Goal: Communication & Community: Answer question/provide support

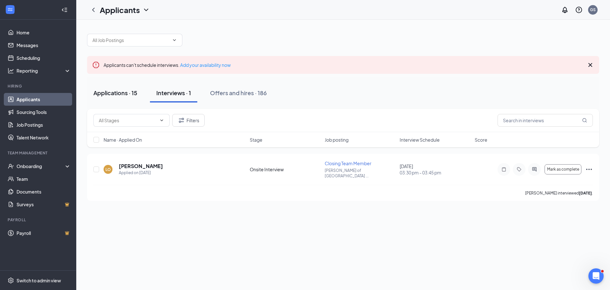
click at [114, 94] on div "Applications · 15" at bounding box center [115, 93] width 44 height 8
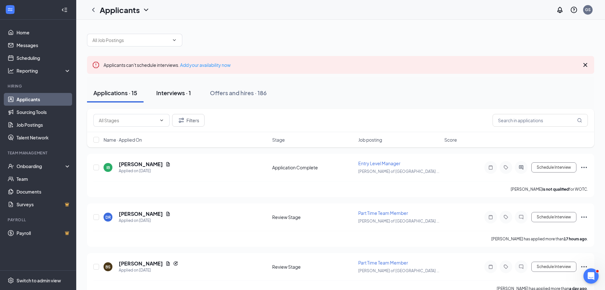
click at [186, 96] on div "Interviews · 1" at bounding box center [173, 93] width 35 height 8
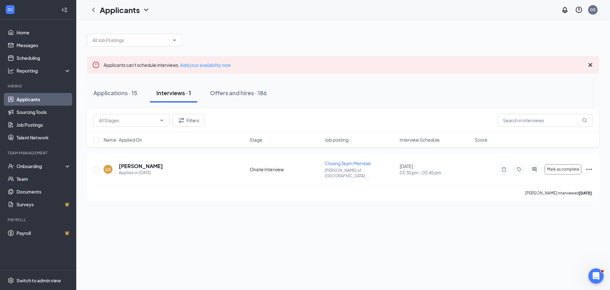
click at [590, 68] on icon "Cross" at bounding box center [591, 65] width 8 height 8
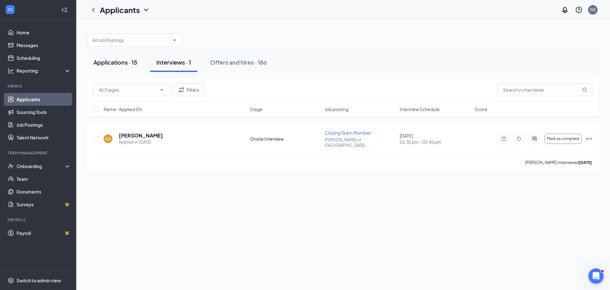
click at [103, 65] on div "Applications · 15" at bounding box center [115, 62] width 44 height 8
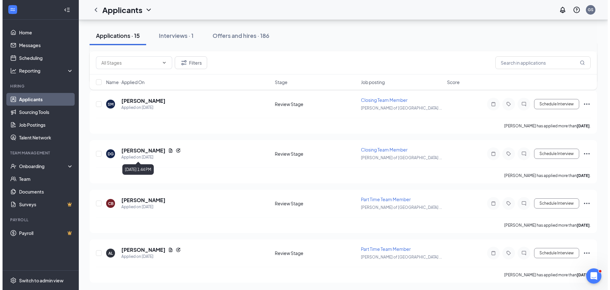
scroll to position [578, 0]
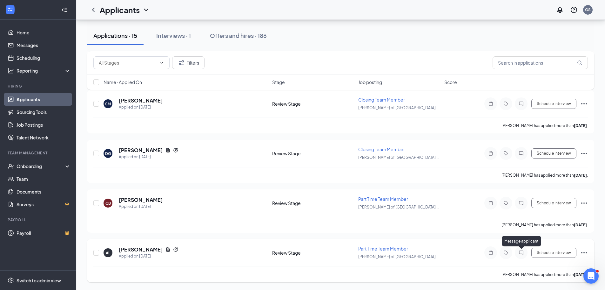
click at [524, 252] on icon "ChatInactive" at bounding box center [522, 252] width 8 height 5
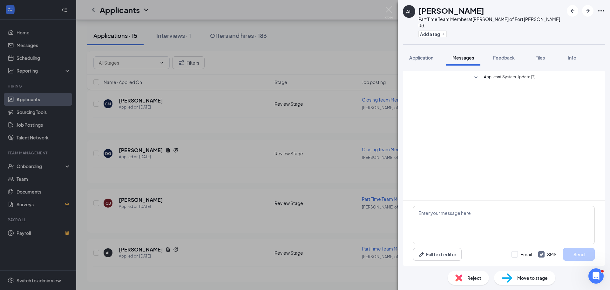
click at [490, 74] on span "Applicant System Update (2)" at bounding box center [510, 78] width 52 height 8
click at [201, 254] on div "AL [PERSON_NAME] Part Time Team Member at [GEOGRAPHIC_DATA][PERSON_NAME] of [GE…" at bounding box center [305, 145] width 610 height 290
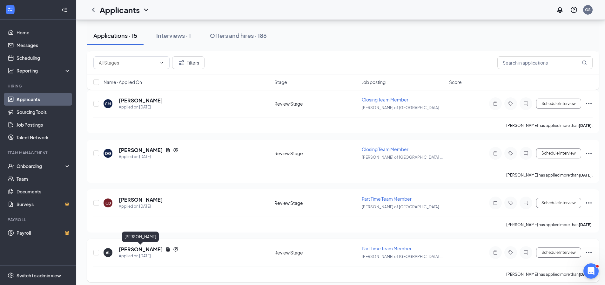
click at [135, 248] on h5 "[PERSON_NAME]" at bounding box center [141, 249] width 44 height 7
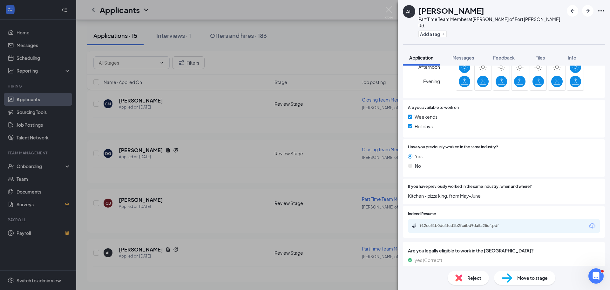
scroll to position [296, 0]
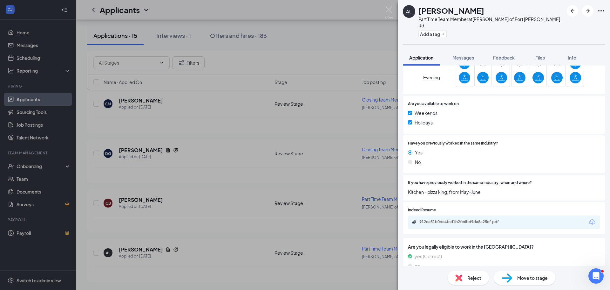
click at [238, 220] on div "AL [PERSON_NAME] Part Time Team Member at [GEOGRAPHIC_DATA][PERSON_NAME] of [GE…" at bounding box center [305, 145] width 610 height 290
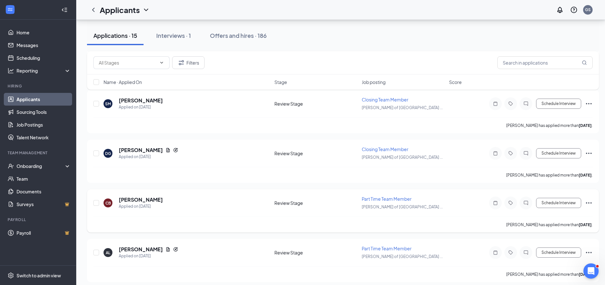
click at [137, 199] on h5 "[PERSON_NAME]" at bounding box center [141, 199] width 44 height 7
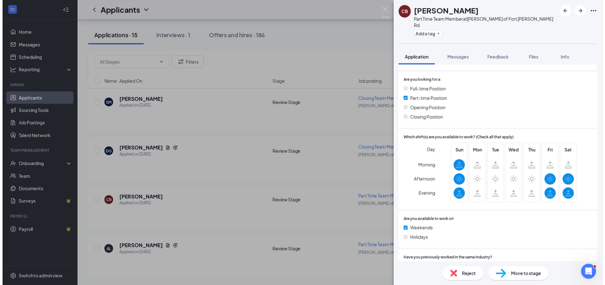
scroll to position [159, 0]
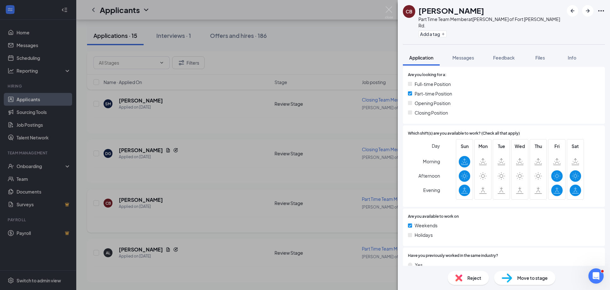
click at [216, 214] on div "[PERSON_NAME] Part Time Team Member at [GEOGRAPHIC_DATA][PERSON_NAME] of [GEOGR…" at bounding box center [305, 145] width 610 height 290
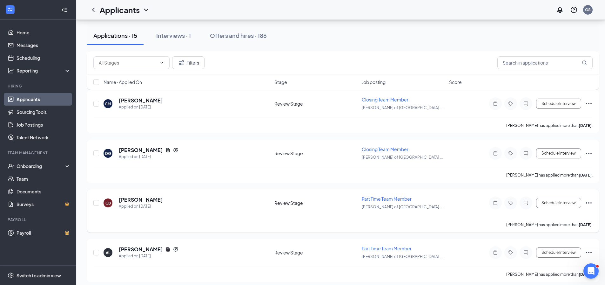
click at [589, 203] on icon "Ellipses" at bounding box center [589, 202] width 6 height 1
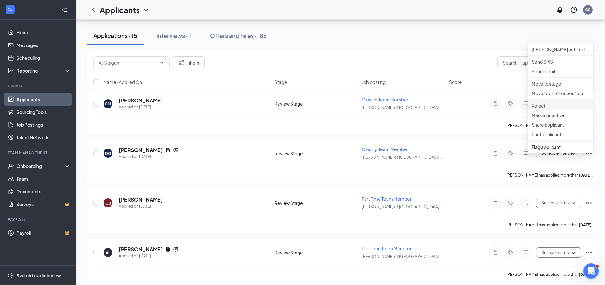
click at [544, 110] on li "Reject" at bounding box center [560, 106] width 65 height 10
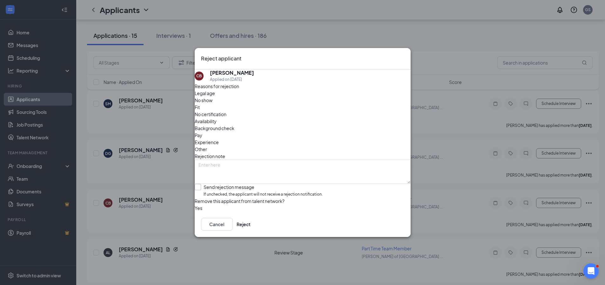
click at [216, 184] on input "Send rejection message If unchecked, the applicant will not receive a rejection…" at bounding box center [259, 191] width 128 height 14
checkbox input "true"
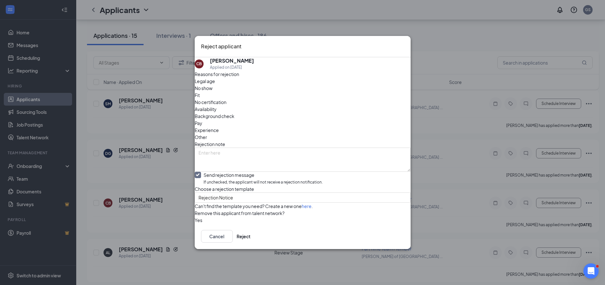
click at [217, 106] on span "Availability" at bounding box center [206, 109] width 22 height 7
click at [251, 242] on button "Reject" at bounding box center [244, 236] width 14 height 13
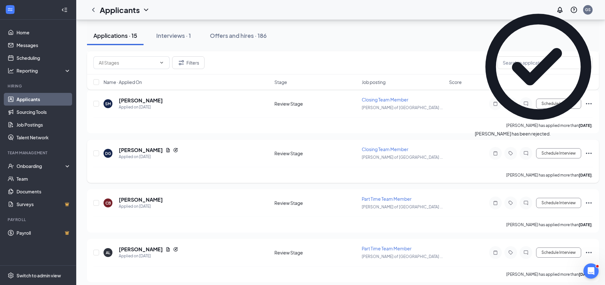
scroll to position [534, 0]
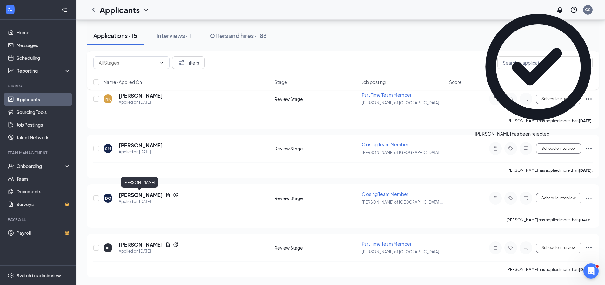
drag, startPoint x: 125, startPoint y: 194, endPoint x: 130, endPoint y: 192, distance: 5.3
click at [125, 194] on h5 "[PERSON_NAME]" at bounding box center [141, 194] width 44 height 7
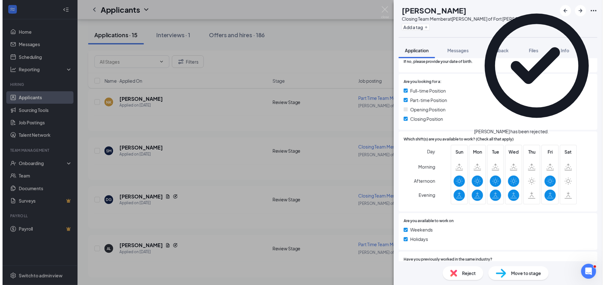
scroll to position [159, 0]
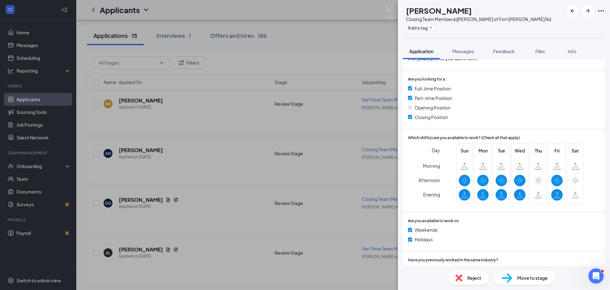
click at [207, 208] on div "[PERSON_NAME] Closing Team Member at [GEOGRAPHIC_DATA][PERSON_NAME] of [GEOGRAP…" at bounding box center [305, 145] width 610 height 290
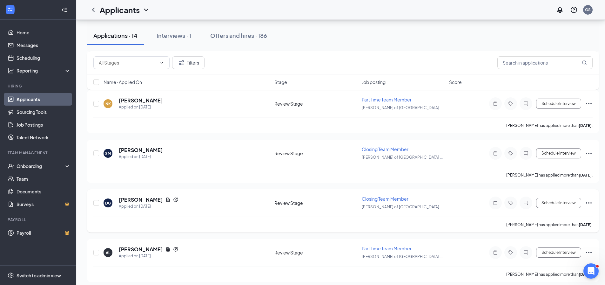
click at [587, 202] on icon "Ellipses" at bounding box center [589, 203] width 8 height 8
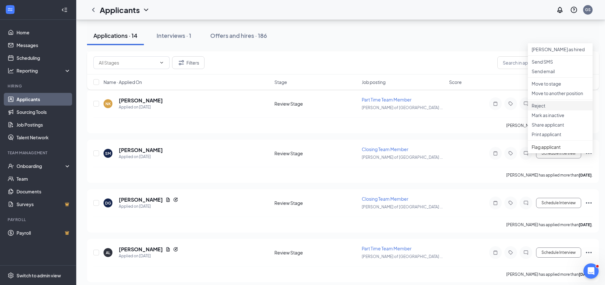
click at [549, 109] on p "Reject" at bounding box center [560, 105] width 57 height 6
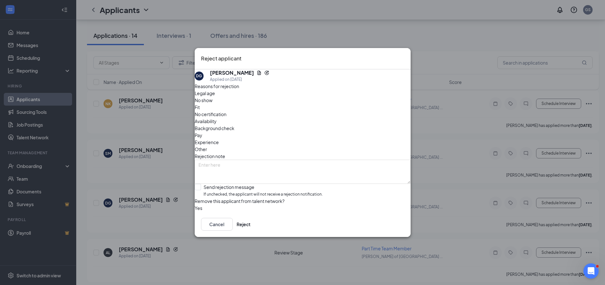
click at [217, 118] on span "Availability" at bounding box center [206, 121] width 22 height 7
click at [237, 184] on input "Send rejection message If unchecked, the applicant will not receive a rejection…" at bounding box center [259, 191] width 128 height 14
checkbox input "true"
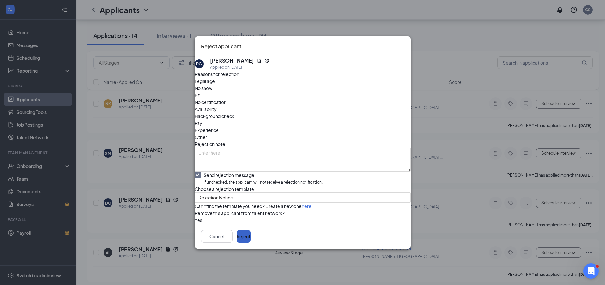
click at [251, 242] on button "Reject" at bounding box center [244, 236] width 14 height 13
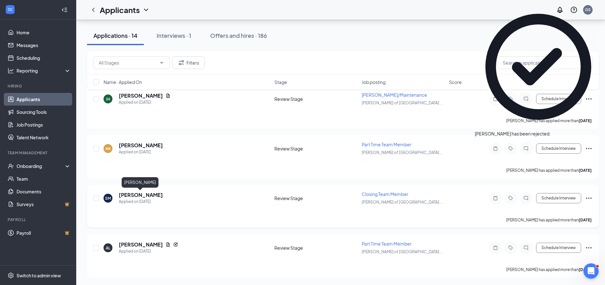
scroll to position [484, 0]
click at [131, 151] on div "Applied on [DATE]" at bounding box center [141, 152] width 44 height 6
click at [134, 194] on h5 "[PERSON_NAME]" at bounding box center [141, 194] width 44 height 7
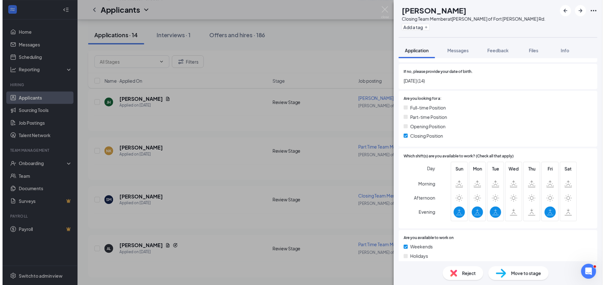
scroll to position [159, 0]
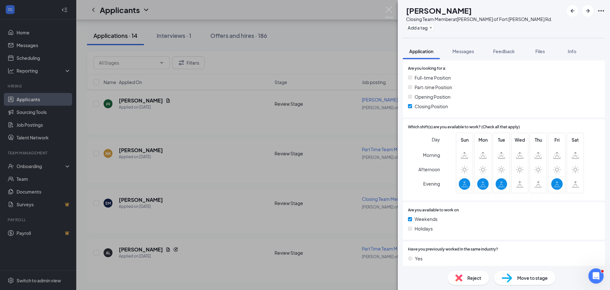
click at [179, 209] on div "SM [PERSON_NAME] Closing Team Member at [GEOGRAPHIC_DATA][PERSON_NAME] of [GEOG…" at bounding box center [305, 145] width 610 height 290
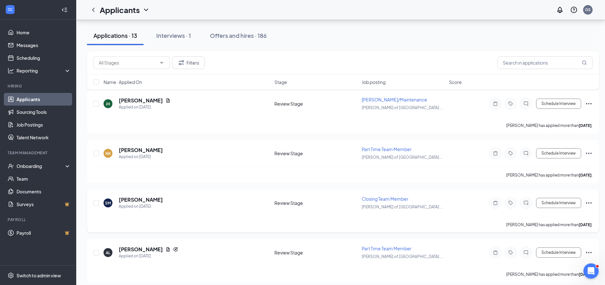
click at [588, 202] on icon "Ellipses" at bounding box center [589, 203] width 8 height 8
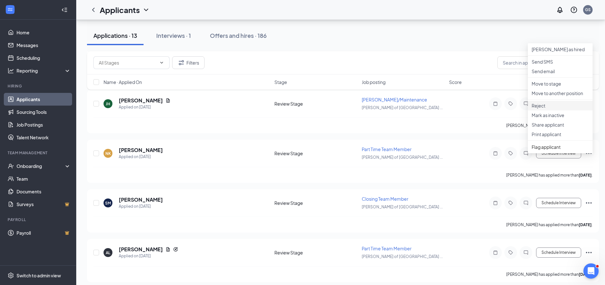
click at [543, 109] on p "Reject" at bounding box center [560, 105] width 57 height 6
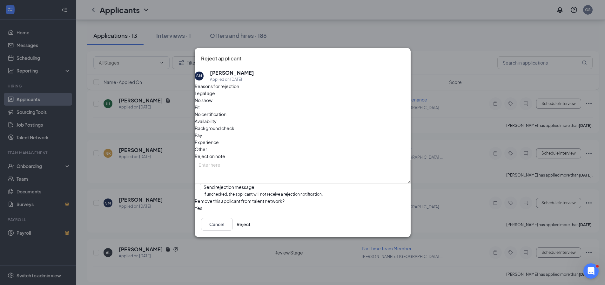
click at [217, 118] on span "Availability" at bounding box center [206, 121] width 22 height 7
click at [237, 184] on input "Send rejection message If unchecked, the applicant will not receive a rejection…" at bounding box center [259, 191] width 128 height 14
checkbox input "true"
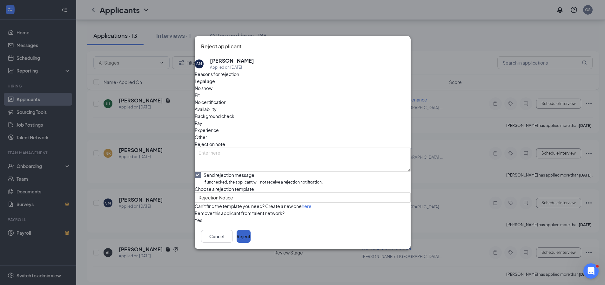
click at [251, 242] on button "Reject" at bounding box center [244, 236] width 14 height 13
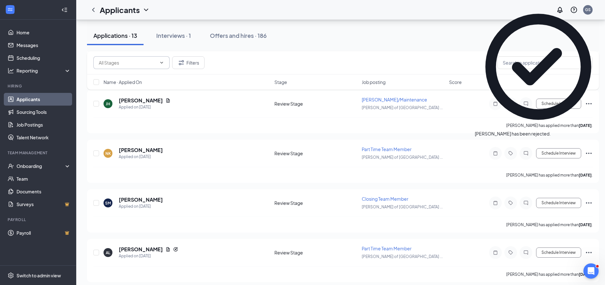
scroll to position [434, 0]
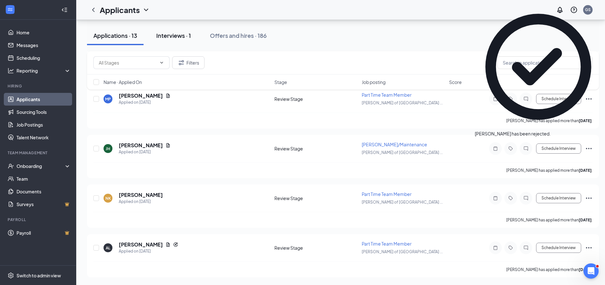
click at [167, 32] on div "Interviews · 1" at bounding box center [173, 35] width 35 height 8
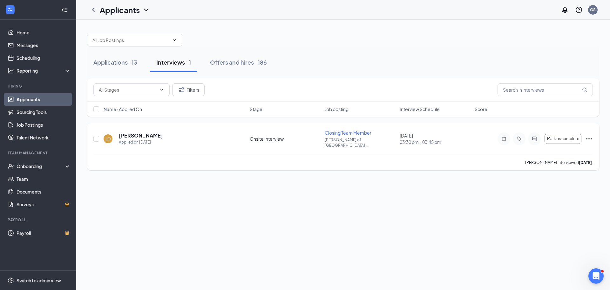
click at [589, 139] on icon "Ellipses" at bounding box center [589, 139] width 8 height 8
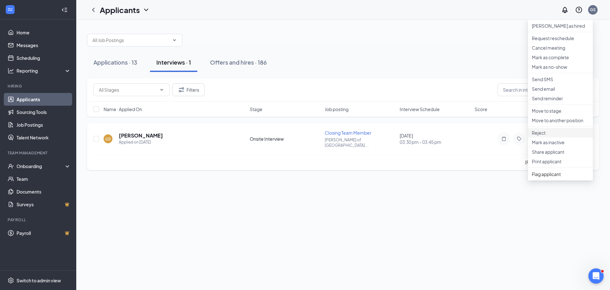
click at [550, 137] on li "Reject" at bounding box center [560, 133] width 65 height 10
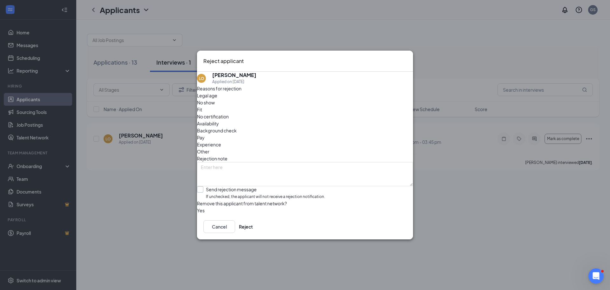
click at [253, 186] on input "Send rejection message If unchecked, the applicant will not receive a rejection…" at bounding box center [261, 193] width 128 height 14
checkbox input "true"
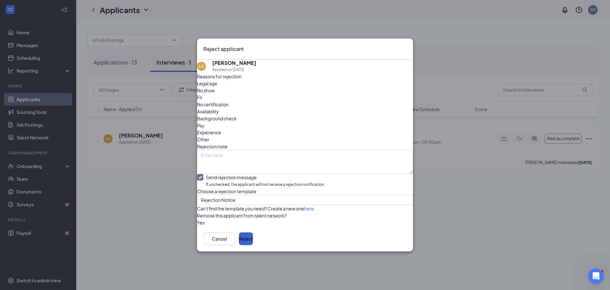
drag, startPoint x: 394, startPoint y: 251, endPoint x: 351, endPoint y: 221, distance: 52.9
click at [253, 245] on button "Reject" at bounding box center [246, 238] width 14 height 13
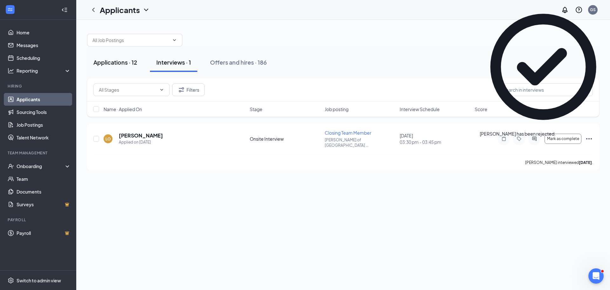
click at [118, 60] on div "Applications · 12" at bounding box center [115, 62] width 44 height 8
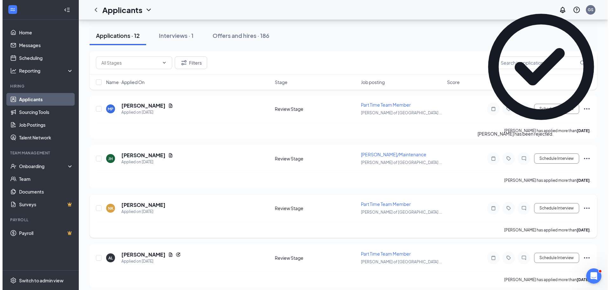
scroll to position [430, 0]
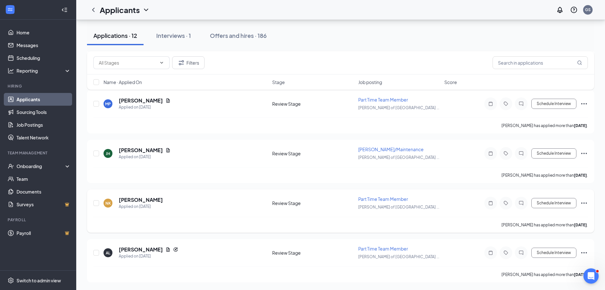
click at [133, 199] on h5 "[PERSON_NAME]" at bounding box center [141, 199] width 44 height 7
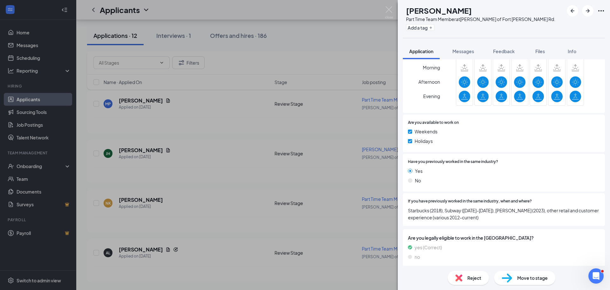
scroll to position [243, 0]
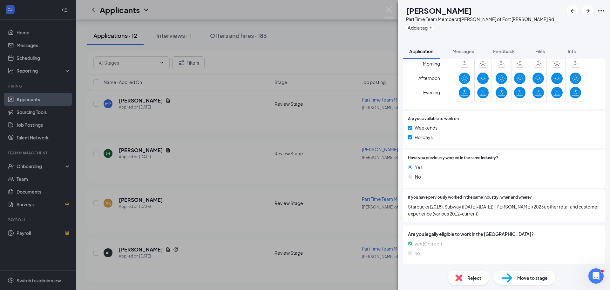
drag, startPoint x: 197, startPoint y: 193, endPoint x: 151, endPoint y: 156, distance: 59.4
click at [197, 194] on div "NK [PERSON_NAME] Part Time Team Member at [GEOGRAPHIC_DATA][PERSON_NAME] of [GE…" at bounding box center [305, 145] width 610 height 290
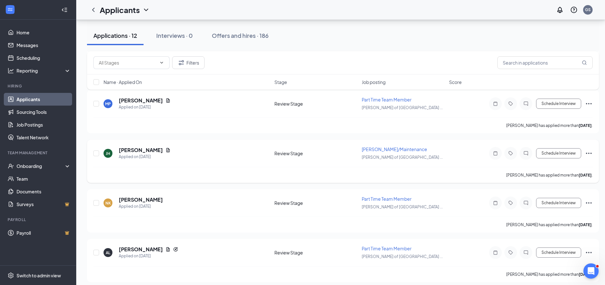
click at [147, 152] on h5 "[PERSON_NAME]" at bounding box center [141, 150] width 44 height 7
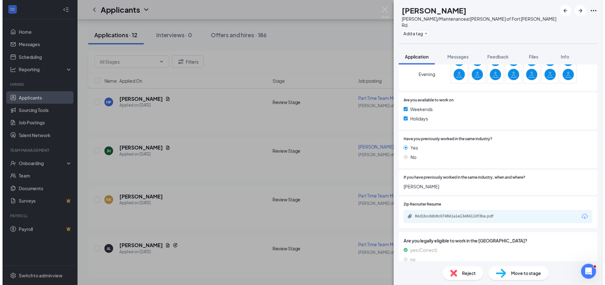
scroll to position [268, 0]
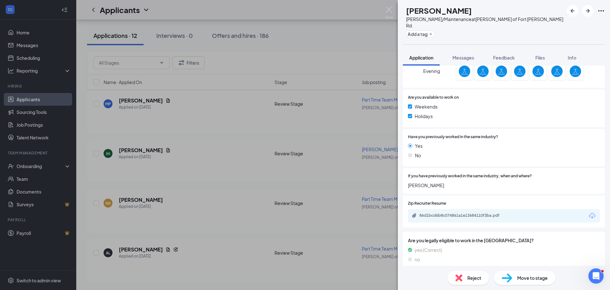
click at [187, 190] on div "JH [PERSON_NAME]/Maintenance at [GEOGRAPHIC_DATA][PERSON_NAME] of [GEOGRAPHIC_D…" at bounding box center [305, 145] width 610 height 290
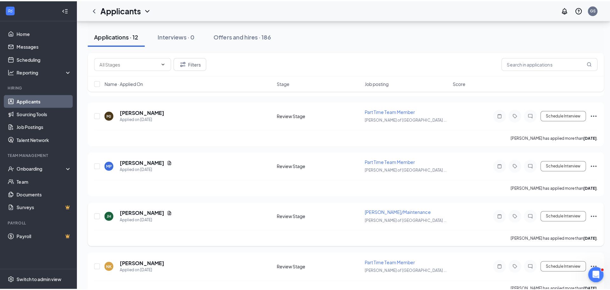
scroll to position [366, 0]
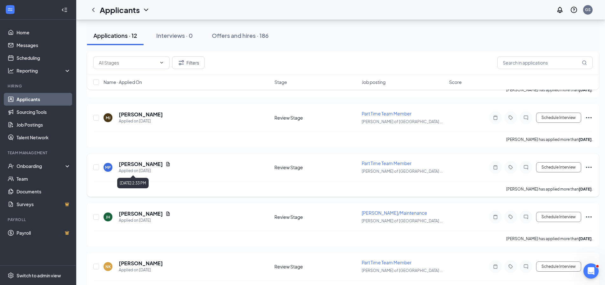
click at [138, 168] on div "Applied on [DATE]" at bounding box center [145, 170] width 52 height 6
click at [138, 166] on h5 "[PERSON_NAME]" at bounding box center [141, 163] width 44 height 7
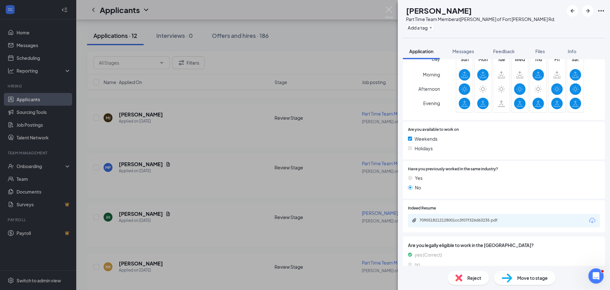
scroll to position [223, 0]
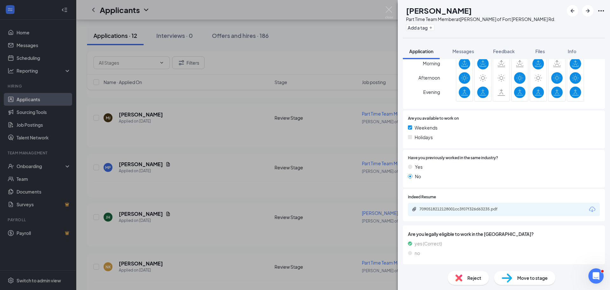
click at [207, 167] on div "[PERSON_NAME] [PERSON_NAME] Part Time Team Member at [GEOGRAPHIC_DATA][PERSON_N…" at bounding box center [305, 145] width 610 height 290
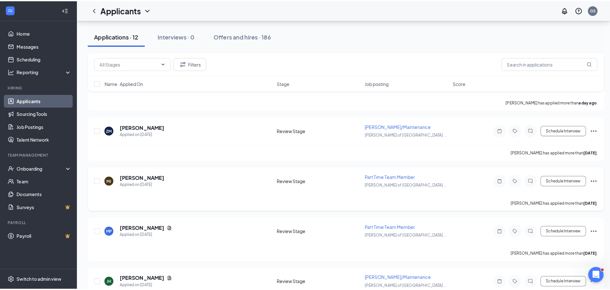
scroll to position [303, 0]
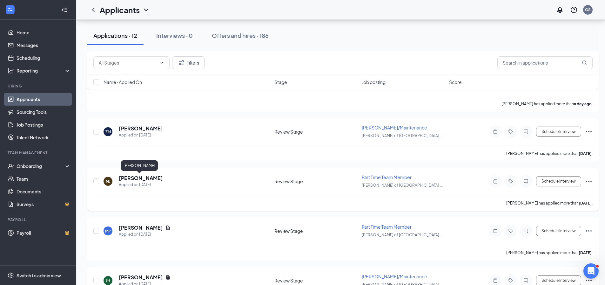
click at [135, 179] on h5 "[PERSON_NAME]" at bounding box center [141, 177] width 44 height 7
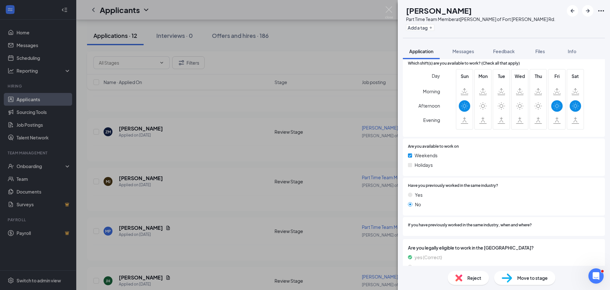
scroll to position [236, 0]
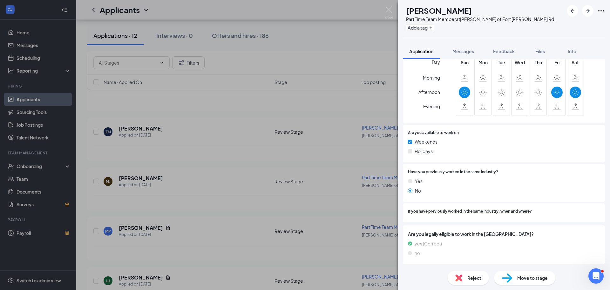
click at [207, 163] on div "[PERSON_NAME] [PERSON_NAME] Part Time Team Member at [GEOGRAPHIC_DATA][PERSON_N…" at bounding box center [305, 145] width 610 height 290
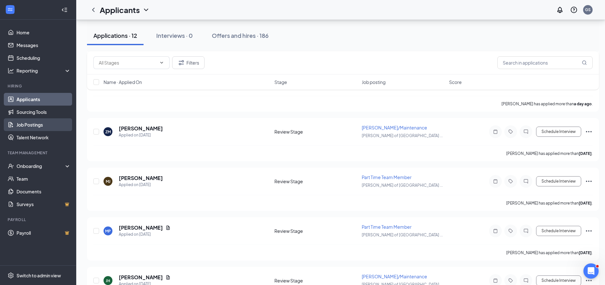
drag, startPoint x: 165, startPoint y: 127, endPoint x: 58, endPoint y: 129, distance: 106.8
click at [58, 129] on div "Home Messages Scheduling Reporting Hiring Applicants Sourcing Tools Job Posting…" at bounding box center [302, 56] width 605 height 719
click at [203, 148] on div "[PERSON_NAME] has applied more than [DATE] ." at bounding box center [343, 153] width 500 height 16
click at [151, 130] on h5 "[PERSON_NAME]" at bounding box center [141, 128] width 44 height 7
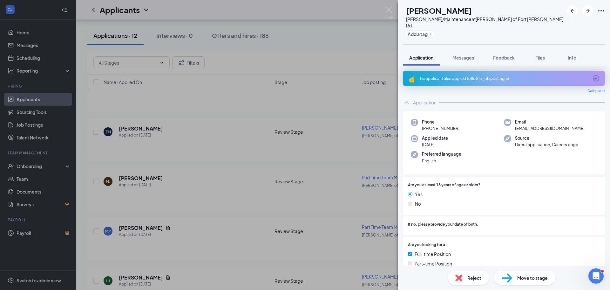
click at [195, 150] on div "ZM [PERSON_NAME]/Maintenance at [GEOGRAPHIC_DATA][PERSON_NAME] of [GEOGRAPHIC_D…" at bounding box center [305, 145] width 610 height 290
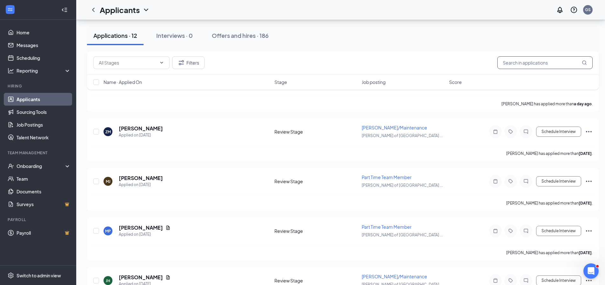
click at [514, 60] on input "text" at bounding box center [545, 62] width 95 height 13
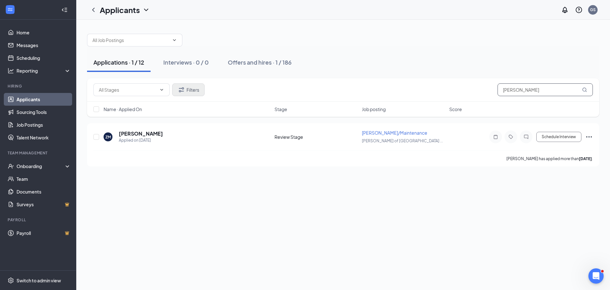
type input "[PERSON_NAME]"
click at [194, 88] on button "Filters" at bounding box center [188, 89] width 32 height 13
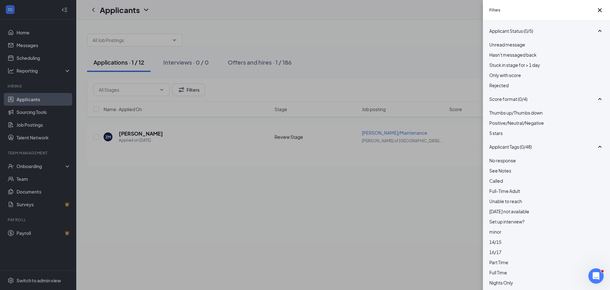
click at [509, 88] on span "Rejected" at bounding box center [498, 85] width 19 height 6
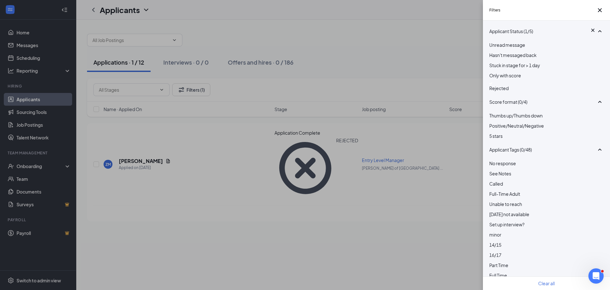
click at [366, 65] on div "Filters Applicant Status (1/5) Unread message Hasn't messaged back Stuck in sta…" at bounding box center [305, 145] width 610 height 290
click at [370, 62] on div "Filters Applicant Status (1/5) Unread message Hasn't messaged back Stuck in sta…" at bounding box center [305, 145] width 610 height 290
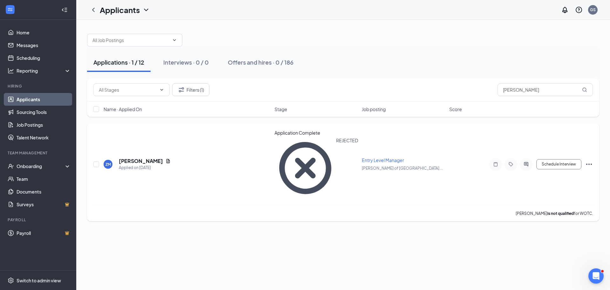
click at [530, 158] on div at bounding box center [526, 164] width 13 height 13
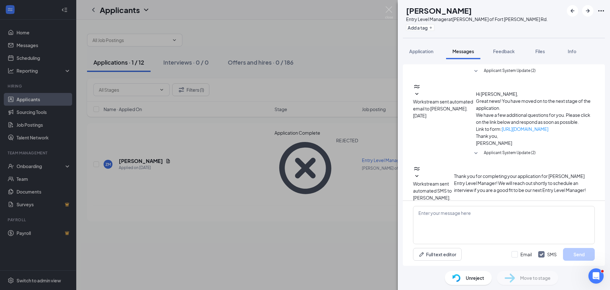
click at [496, 149] on span "Applicant System Update (2)" at bounding box center [510, 153] width 52 height 8
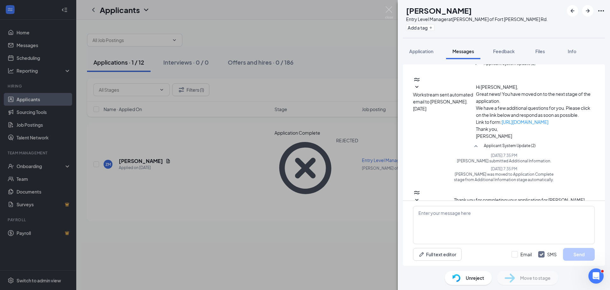
scroll to position [10, 0]
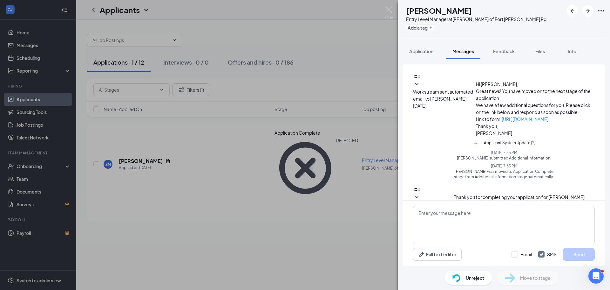
click at [507, 232] on span "Applicant System Update (1)" at bounding box center [510, 236] width 51 height 8
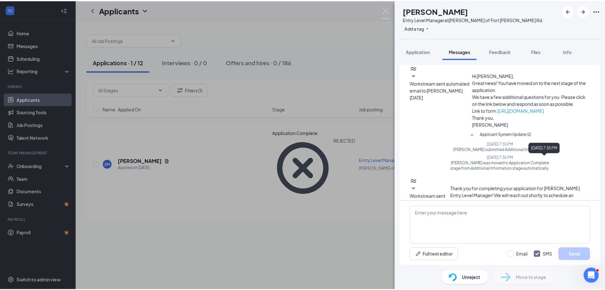
scroll to position [27, 0]
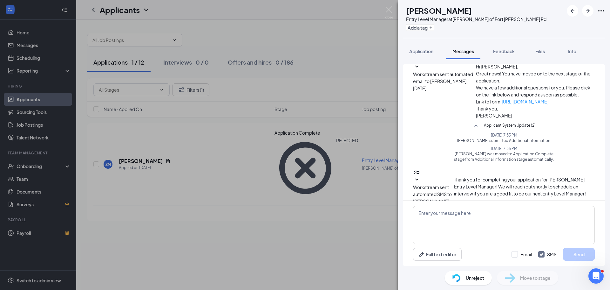
click at [284, 185] on div "ZM [PERSON_NAME] Entry Level Manager at [PERSON_NAME] of [GEOGRAPHIC_DATA][PERS…" at bounding box center [305, 145] width 610 height 290
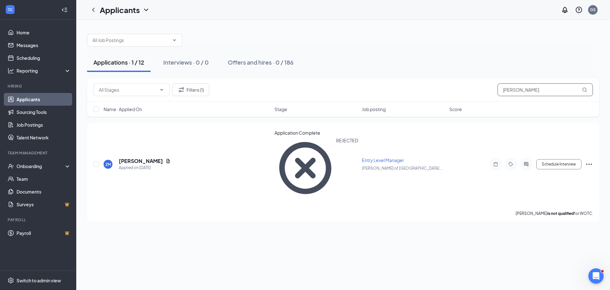
drag, startPoint x: 545, startPoint y: 91, endPoint x: 453, endPoint y: 96, distance: 92.7
click at [455, 94] on div "Filters (1) [PERSON_NAME]" at bounding box center [343, 89] width 500 height 13
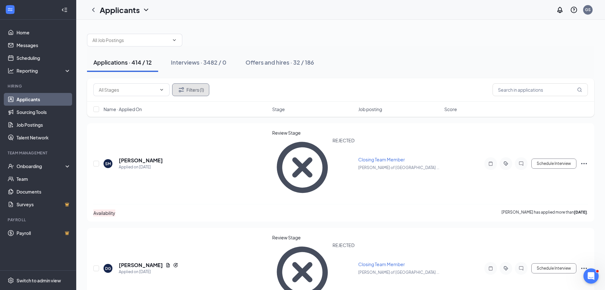
click at [198, 86] on button "Filters (1)" at bounding box center [190, 89] width 37 height 13
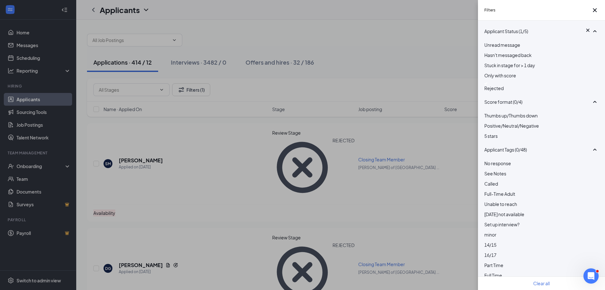
click at [495, 91] on span "Rejected" at bounding box center [494, 88] width 19 height 6
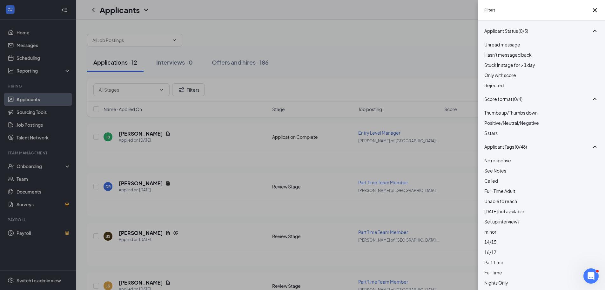
click at [423, 96] on div "Filters Applicant Status (0/5) Unread message Hasn't messaged back Stuck in sta…" at bounding box center [302, 145] width 605 height 290
click at [332, 59] on div "Filters Applicant Status (0/5) Unread message Hasn't messaged back Stuck in sta…" at bounding box center [302, 145] width 605 height 290
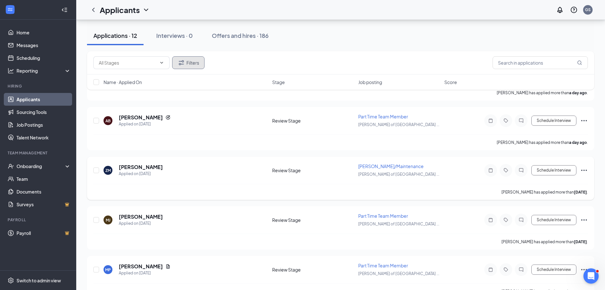
scroll to position [286, 0]
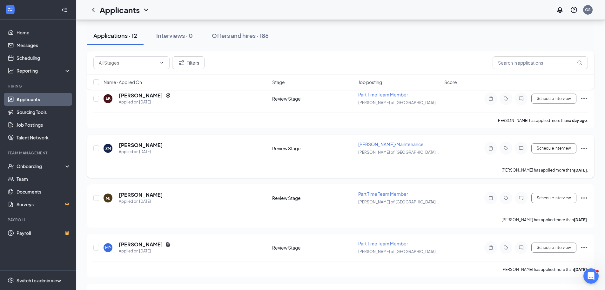
click at [583, 147] on icon "Ellipses" at bounding box center [585, 148] width 8 height 8
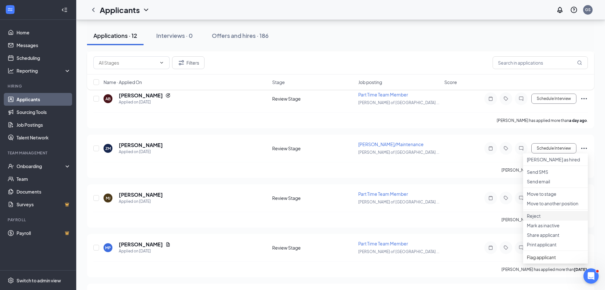
click at [534, 219] on p "Reject" at bounding box center [555, 215] width 57 height 6
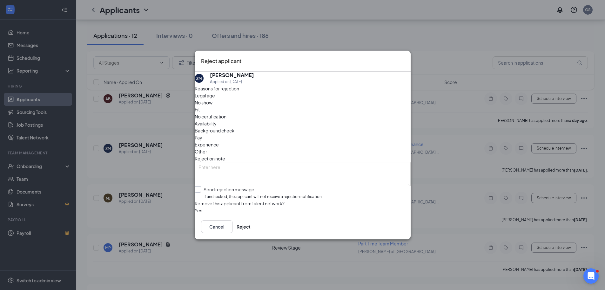
click at [224, 186] on input "Send rejection message If unchecked, the applicant will not receive a rejection…" at bounding box center [259, 193] width 128 height 14
checkbox input "true"
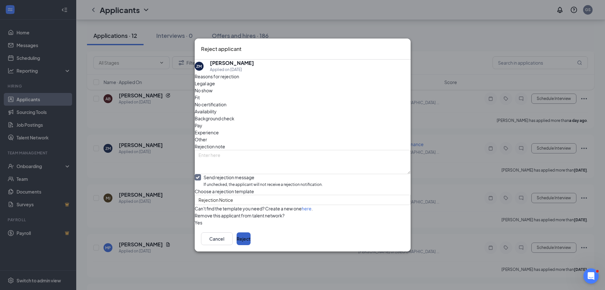
click at [251, 245] on button "Reject" at bounding box center [244, 238] width 14 height 13
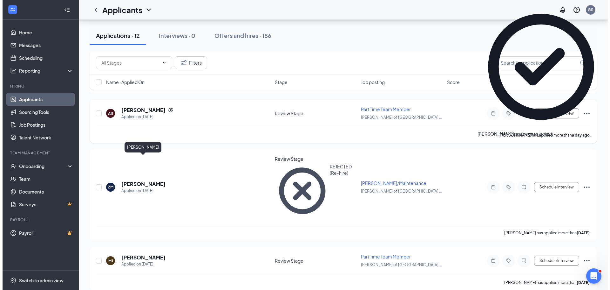
scroll to position [254, 0]
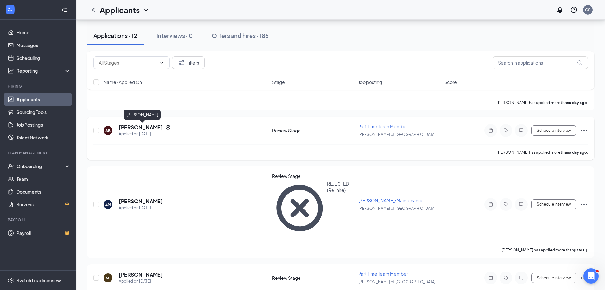
click at [135, 129] on h5 "[PERSON_NAME]" at bounding box center [141, 127] width 44 height 7
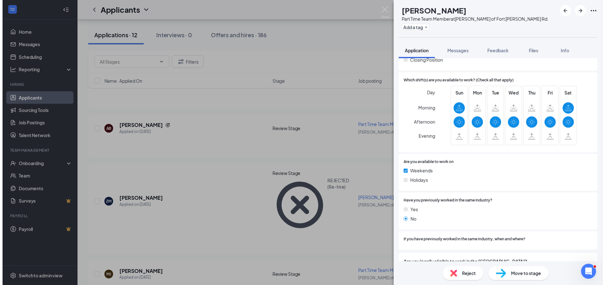
scroll to position [222, 0]
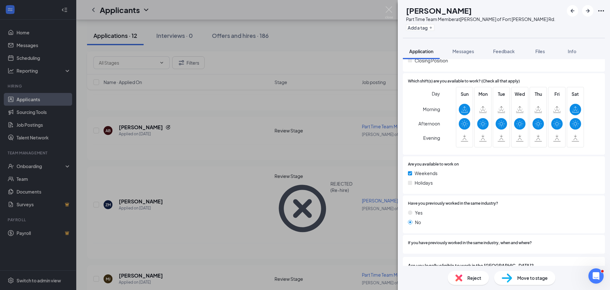
click at [212, 144] on div "AB [PERSON_NAME] Part Time Team Member at [GEOGRAPHIC_DATA][PERSON_NAME] of [GE…" at bounding box center [305, 145] width 610 height 290
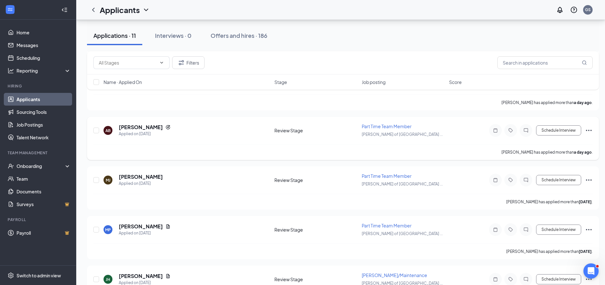
click at [589, 130] on icon "Ellipses" at bounding box center [589, 130] width 6 height 1
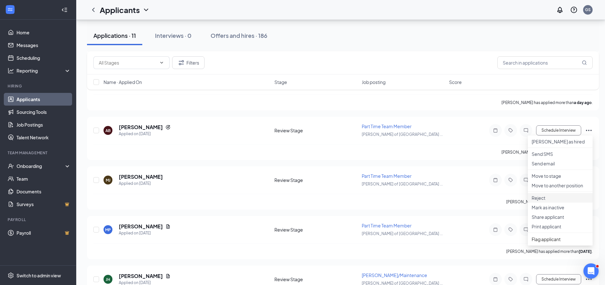
click at [543, 201] on p "Reject" at bounding box center [560, 197] width 57 height 6
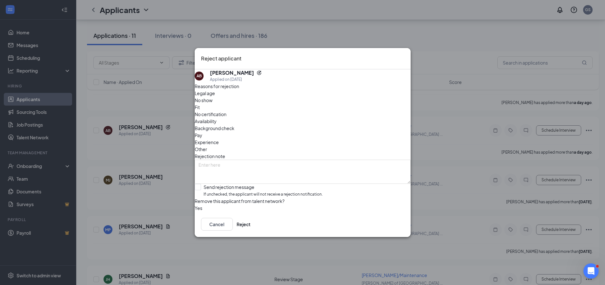
click at [217, 118] on span "Availability" at bounding box center [206, 121] width 22 height 7
click at [228, 184] on input "Send rejection message If unchecked, the applicant will not receive a rejection…" at bounding box center [259, 191] width 128 height 14
checkbox input "true"
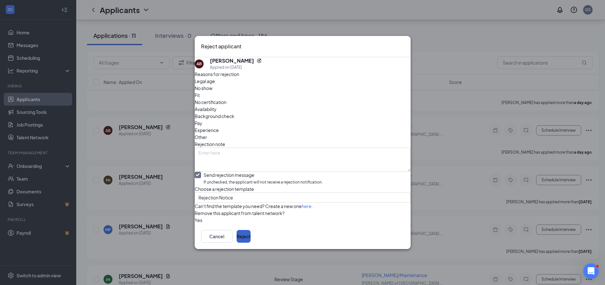
click at [251, 242] on button "Reject" at bounding box center [244, 236] width 14 height 13
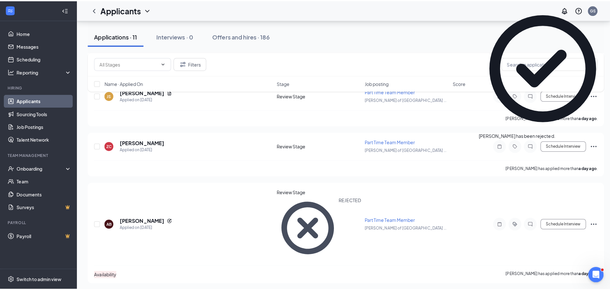
scroll to position [191, 0]
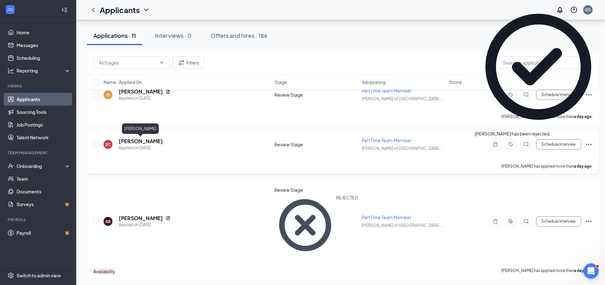
click at [142, 141] on h5 "[PERSON_NAME]" at bounding box center [141, 141] width 44 height 7
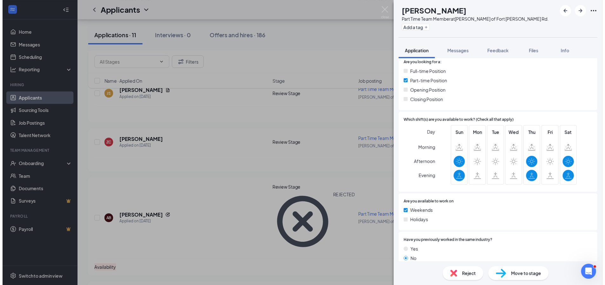
scroll to position [191, 0]
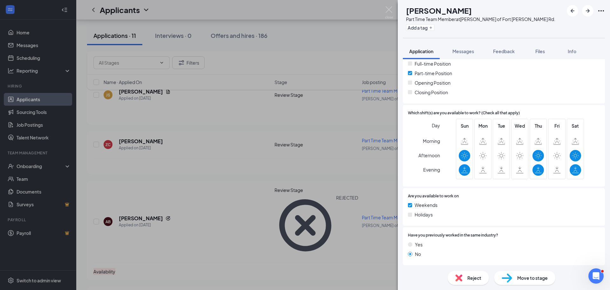
click at [188, 150] on div "ZC [PERSON_NAME] Part Time Team Member at [GEOGRAPHIC_DATA][PERSON_NAME] of [GE…" at bounding box center [305, 145] width 610 height 290
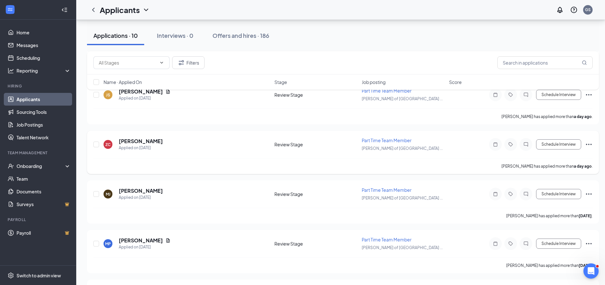
click at [589, 147] on icon "Ellipses" at bounding box center [589, 144] width 8 height 8
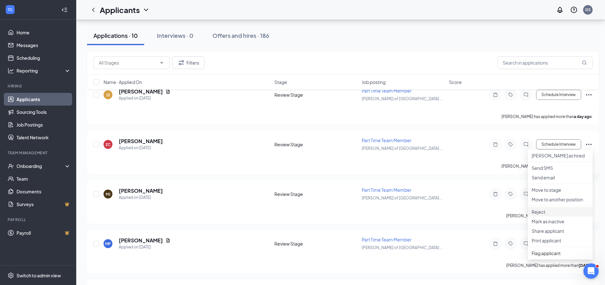
click at [551, 215] on p "Reject" at bounding box center [560, 211] width 57 height 6
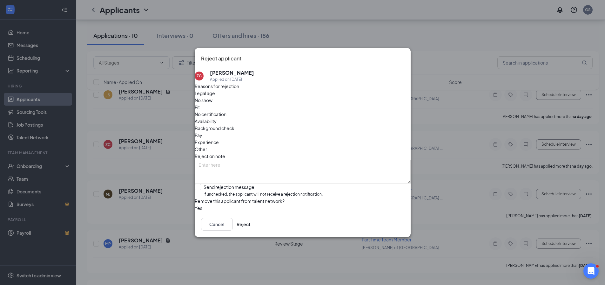
drag, startPoint x: 343, startPoint y: 108, endPoint x: 324, endPoint y: 125, distance: 24.7
click at [217, 118] on span "Availability" at bounding box center [206, 121] width 22 height 7
click at [242, 184] on input "Send rejection message If unchecked, the applicant will not receive a rejection…" at bounding box center [259, 191] width 128 height 14
checkbox input "true"
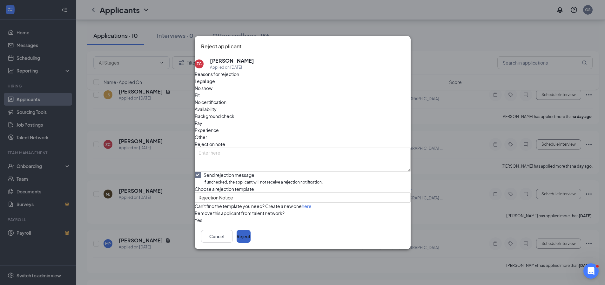
click at [251, 241] on button "Reject" at bounding box center [244, 236] width 14 height 13
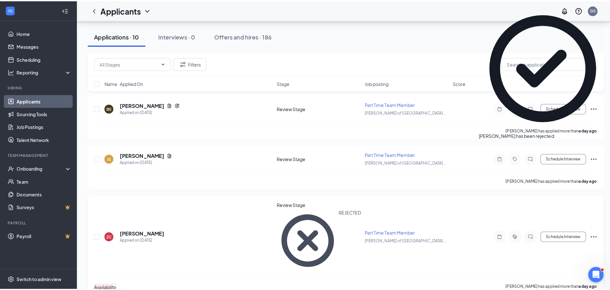
scroll to position [127, 0]
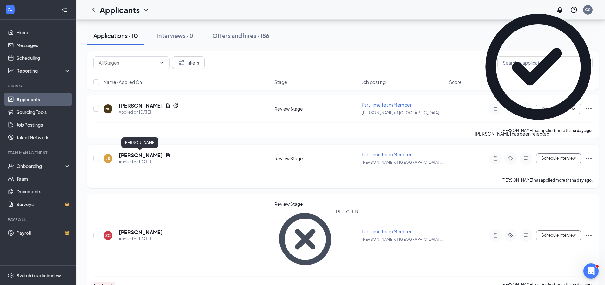
click at [132, 154] on h5 "[PERSON_NAME]" at bounding box center [141, 155] width 44 height 7
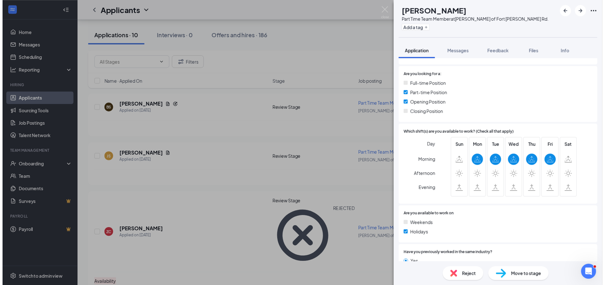
scroll to position [60, 0]
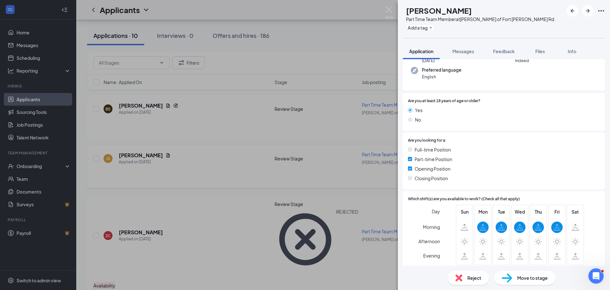
click at [187, 175] on div "JS [PERSON_NAME] Part Time Team Member at [GEOGRAPHIC_DATA][PERSON_NAME] of [GE…" at bounding box center [305, 145] width 610 height 290
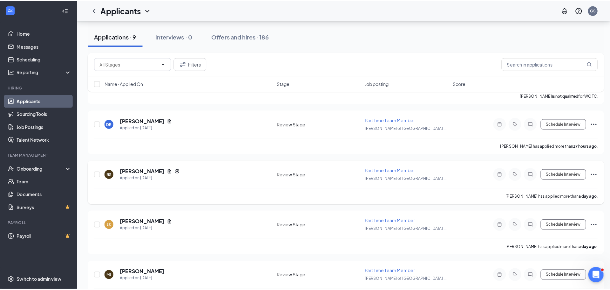
scroll to position [64, 0]
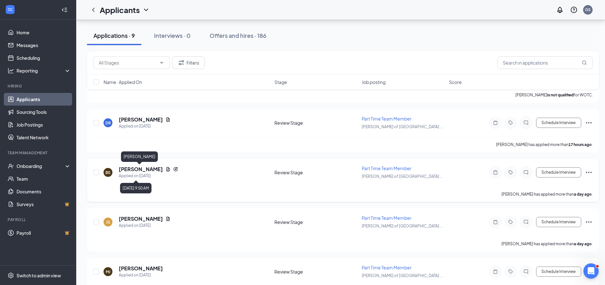
click at [139, 170] on h5 "[PERSON_NAME]" at bounding box center [141, 169] width 44 height 7
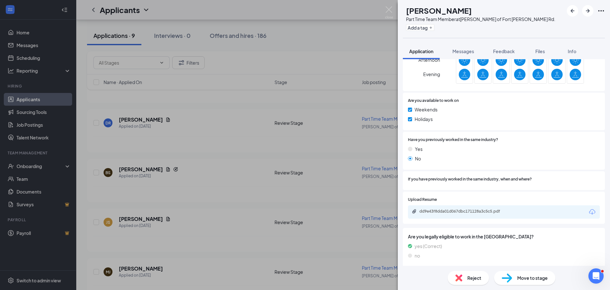
scroll to position [289, 0]
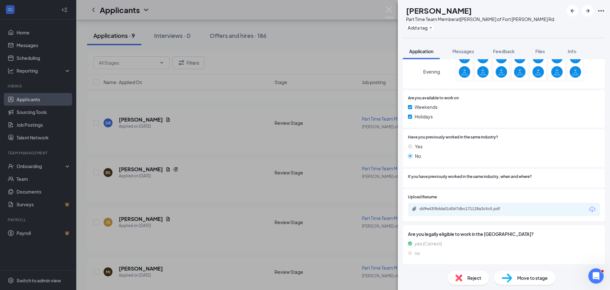
click at [478, 207] on div "dd9e43f8dda01d067dbc171128a3c5c5.pdf" at bounding box center [463, 208] width 89 height 5
click at [243, 142] on div "[PERSON_NAME] Part Time Team Member at [GEOGRAPHIC_DATA][PERSON_NAME] of [GEOGR…" at bounding box center [305, 145] width 610 height 290
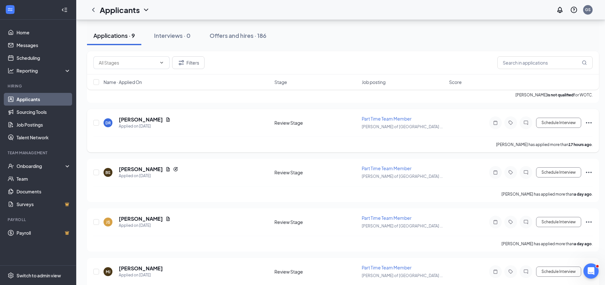
click at [134, 123] on div "Applied on [DATE]" at bounding box center [145, 126] width 52 height 6
click at [134, 121] on h5 "[PERSON_NAME]" at bounding box center [141, 119] width 44 height 7
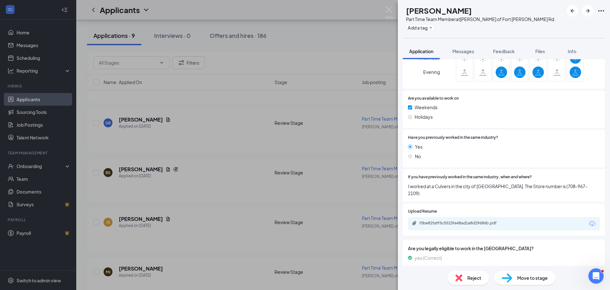
scroll to position [271, 0]
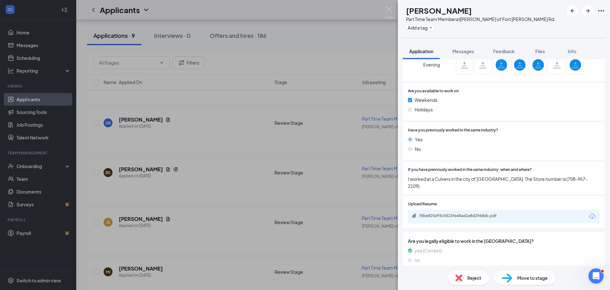
click at [200, 177] on div "[PERSON_NAME] Part Time Team Member at [GEOGRAPHIC_DATA][PERSON_NAME] of [GEOGR…" at bounding box center [305, 145] width 610 height 290
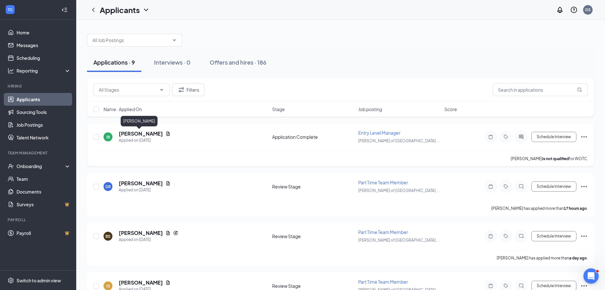
click at [132, 131] on h5 "[PERSON_NAME]" at bounding box center [141, 133] width 44 height 7
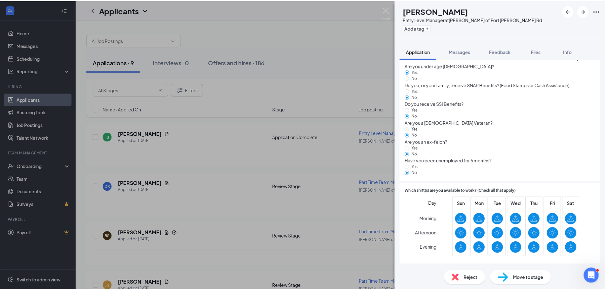
scroll to position [402, 0]
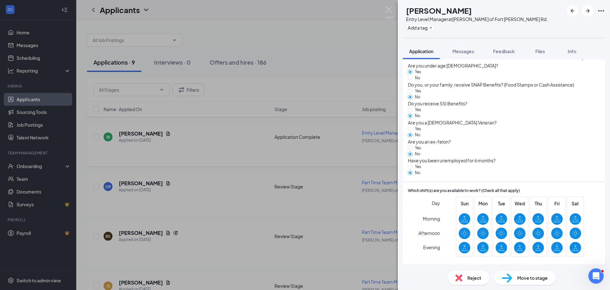
drag, startPoint x: 182, startPoint y: 149, endPoint x: 188, endPoint y: 147, distance: 6.3
click at [182, 149] on div "[PERSON_NAME][GEOGRAPHIC_DATA] Entry Level Manager at [GEOGRAPHIC_DATA][PERSON_…" at bounding box center [305, 145] width 610 height 290
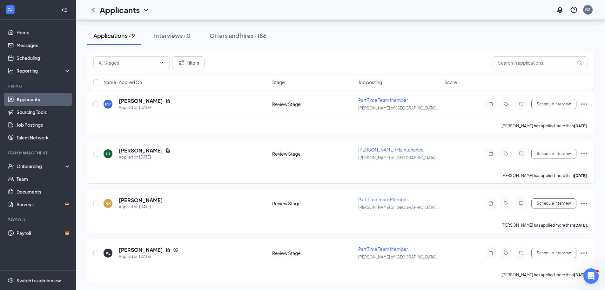
scroll to position [727, 0]
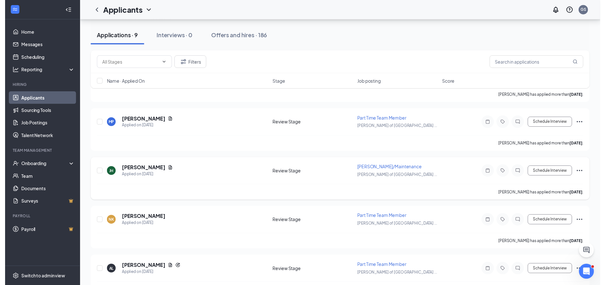
scroll to position [311, 0]
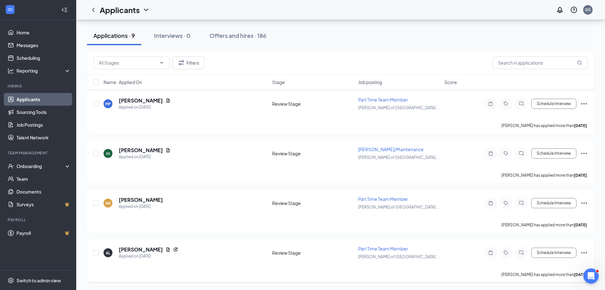
click at [526, 252] on div at bounding box center [521, 252] width 13 height 13
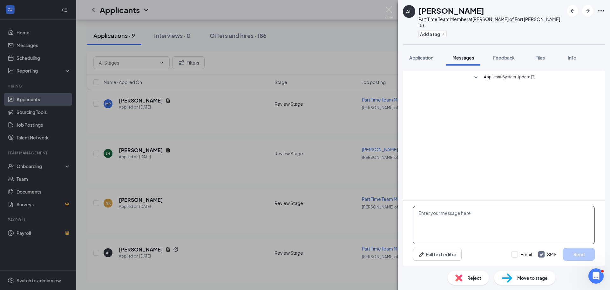
click at [470, 221] on textarea at bounding box center [504, 225] width 182 height 38
paste textarea "Hello! I am a manager from Culver's on Stellhorn Road. Are you available to com…"
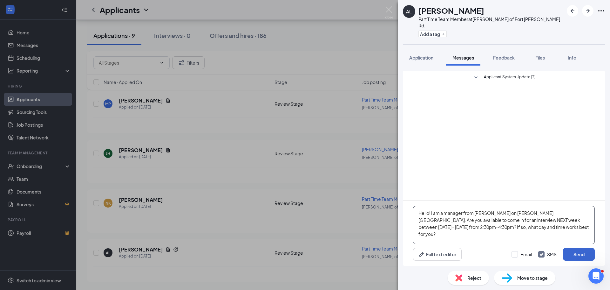
type textarea "Hello! I am a manager from Culver's on Stellhorn Road. Are you available to com…"
click at [581, 256] on button "Send" at bounding box center [579, 254] width 32 height 13
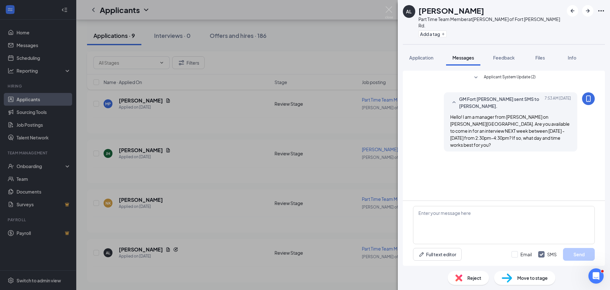
click at [278, 222] on div "AL Alexander Lopez Part Time Team Member at Culver's of Fort Wayne Stellhorn Rd…" at bounding box center [305, 145] width 610 height 290
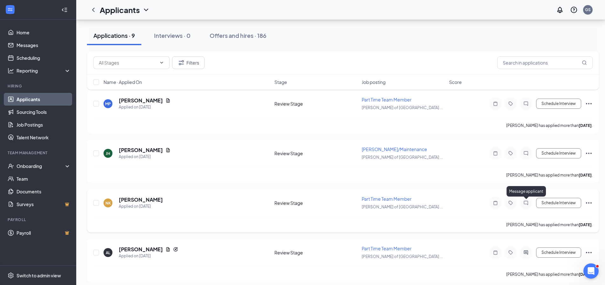
click at [525, 201] on icon "ChatInactive" at bounding box center [526, 202] width 8 height 5
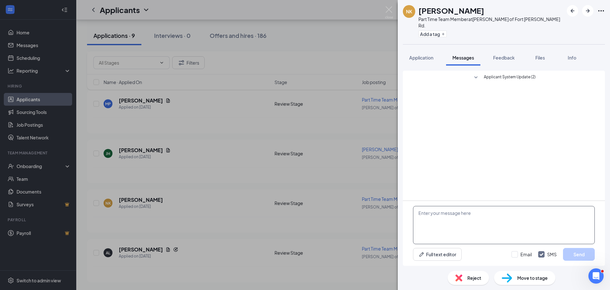
click at [452, 228] on textarea at bounding box center [504, 225] width 182 height 38
paste textarea "Hello! I am a manager from Culver's on Stellhorn Road. Are you available to com…"
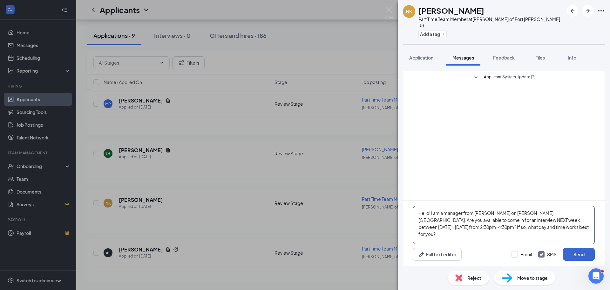
type textarea "Hello! I am a manager from Culver's on Stellhorn Road. Are you available to com…"
click at [585, 257] on button "Send" at bounding box center [579, 254] width 32 height 13
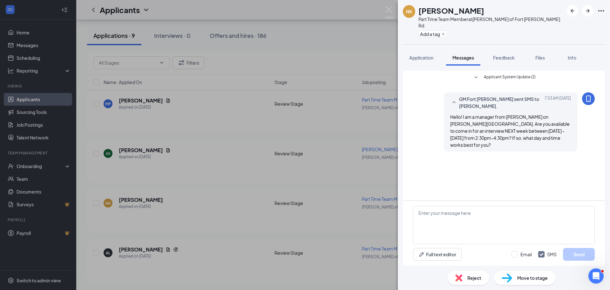
click at [365, 175] on div "NK Nicole Kirk Part Time Team Member at Culver's of Fort Wayne Stellhorn Rd. Ad…" at bounding box center [305, 145] width 610 height 290
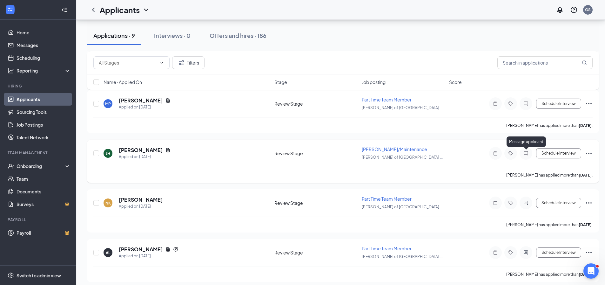
click at [528, 154] on icon "ChatInactive" at bounding box center [526, 153] width 8 height 5
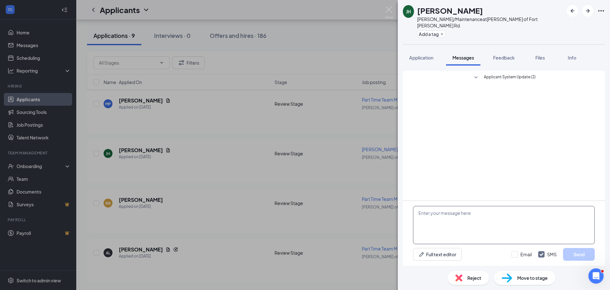
click at [454, 220] on textarea at bounding box center [504, 225] width 182 height 38
paste textarea "Hello! I am a manager from Culver's on Stellhorn Road. Are you available to com…"
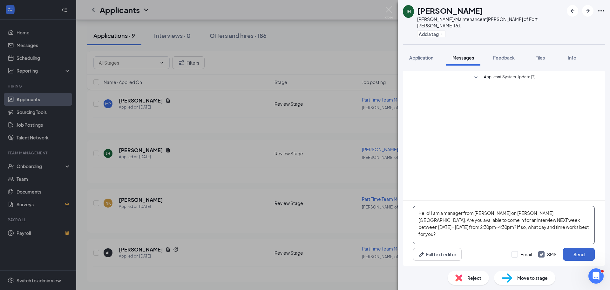
type textarea "Hello! I am a manager from Culver's on Stellhorn Road. Are you available to com…"
click at [579, 251] on button "Send" at bounding box center [579, 254] width 32 height 13
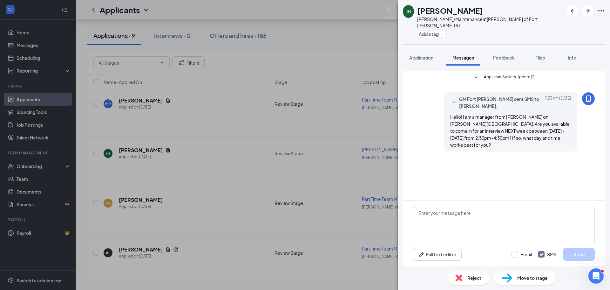
click at [326, 176] on div "JH Joshua Hawthorne Porter/Maintenance at Culver's of Fort Wayne Stellhorn Rd. …" at bounding box center [305, 145] width 610 height 290
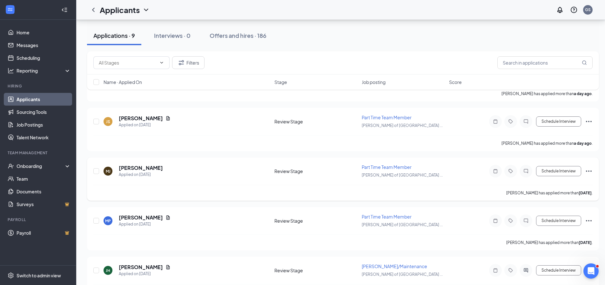
scroll to position [184, 0]
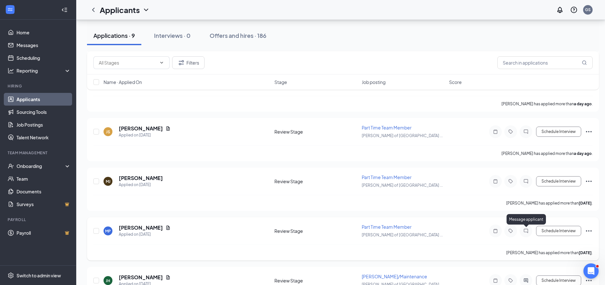
click at [528, 231] on icon "ChatInactive" at bounding box center [526, 230] width 8 height 5
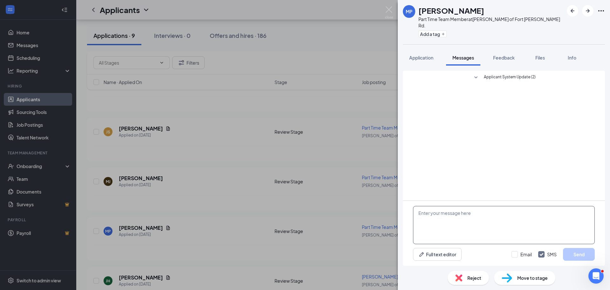
click at [486, 219] on textarea at bounding box center [504, 225] width 182 height 38
paste textarea "Hello! I am a manager from Culver's on Stellhorn Road. Are you available to com…"
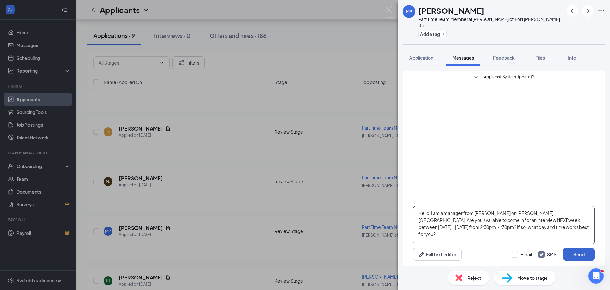
type textarea "Hello! I am a manager from Culver's on Stellhorn Road. Are you available to com…"
click at [569, 251] on button "Send" at bounding box center [579, 254] width 32 height 13
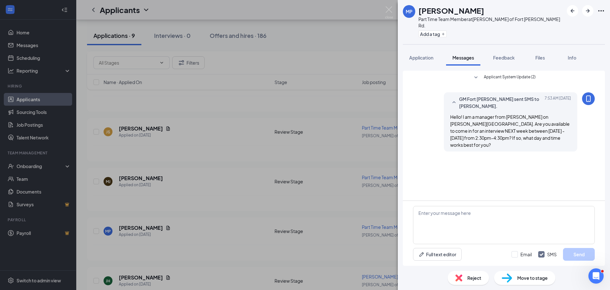
click at [272, 205] on div "MP Mallory Palpant Part Time Team Member at Culver's of Fort Wayne Stellhorn Rd…" at bounding box center [305, 145] width 610 height 290
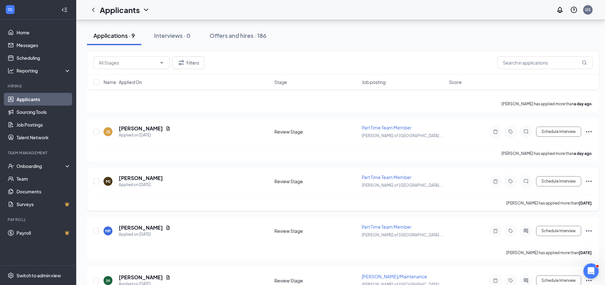
click at [527, 184] on div at bounding box center [526, 181] width 13 height 13
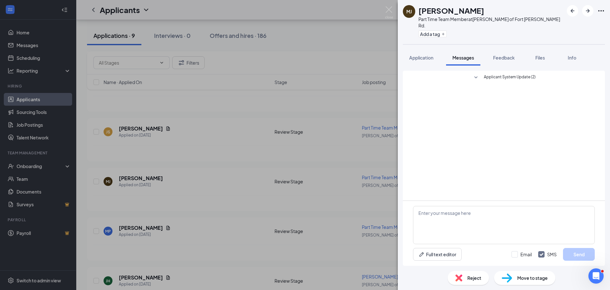
click at [506, 74] on span "Applicant System Update (2)" at bounding box center [510, 78] width 52 height 8
click at [464, 220] on textarea at bounding box center [504, 225] width 182 height 38
paste textarea "Hello! I am a manager from Culver's on Stellhorn Road. Are you available to com…"
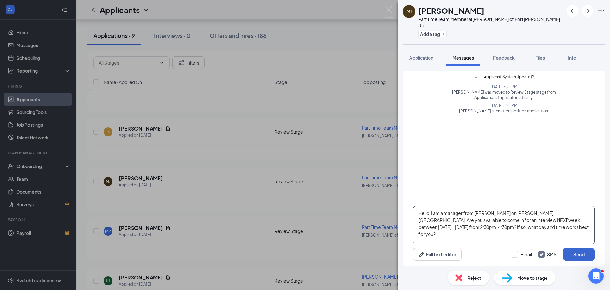
type textarea "Hello! I am a manager from Culver's on Stellhorn Road. Are you available to com…"
click at [585, 256] on button "Send" at bounding box center [579, 254] width 32 height 13
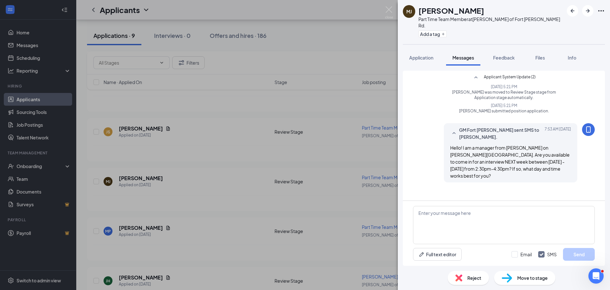
click at [228, 151] on div "MJ Malachi Jones Part Time Team Member at Culver's of Fort Wayne Stellhorn Rd. …" at bounding box center [305, 145] width 610 height 290
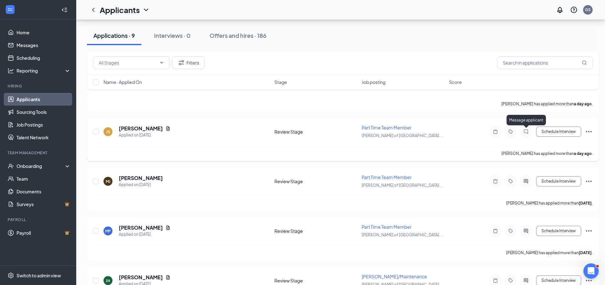
click at [529, 132] on icon "ChatInactive" at bounding box center [526, 131] width 8 height 5
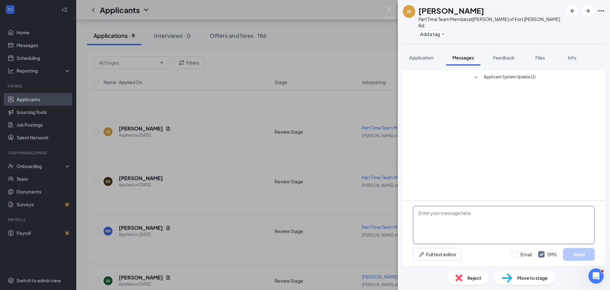
click at [464, 221] on textarea at bounding box center [504, 225] width 182 height 38
paste textarea "Hello! I am a manager from Culver's on Stellhorn Road. Are you available to com…"
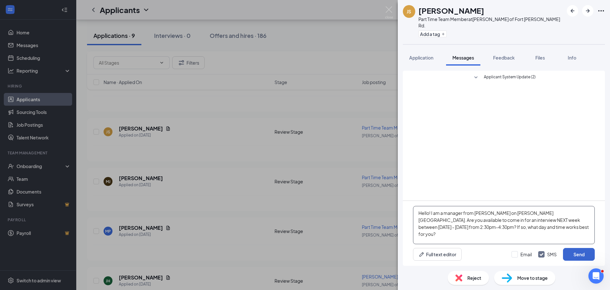
type textarea "Hello! I am a manager from Culver's on Stellhorn Road. Are you available to com…"
click at [575, 252] on button "Send" at bounding box center [579, 254] width 32 height 13
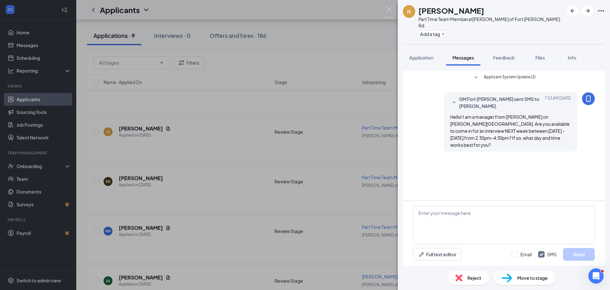
click at [315, 149] on div "JS Jessica Stinson Part Time Team Member at Culver's of Fort Wayne Stellhorn Rd…" at bounding box center [305, 145] width 610 height 290
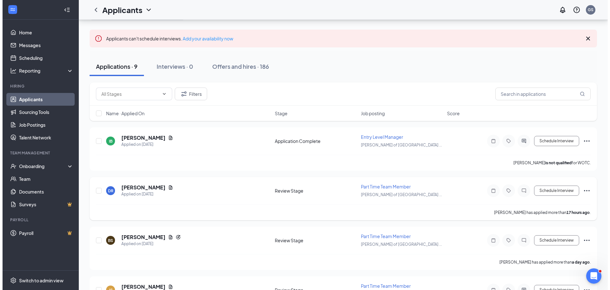
scroll to position [25, 0]
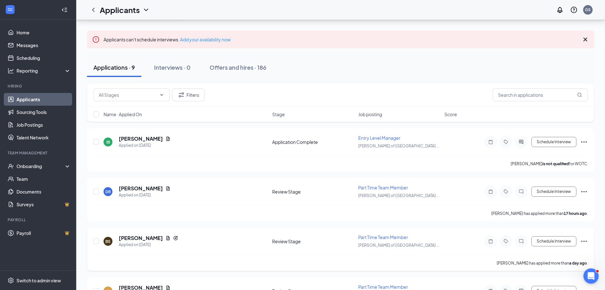
click at [527, 244] on div at bounding box center [506, 241] width 43 height 13
click at [525, 243] on icon "ChatInactive" at bounding box center [522, 240] width 8 height 5
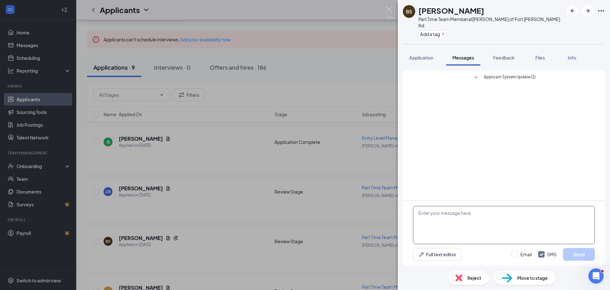
click at [487, 229] on textarea at bounding box center [504, 225] width 182 height 38
paste textarea "Hello! I am a manager from Culver's on Stellhorn Road. Are you available to com…"
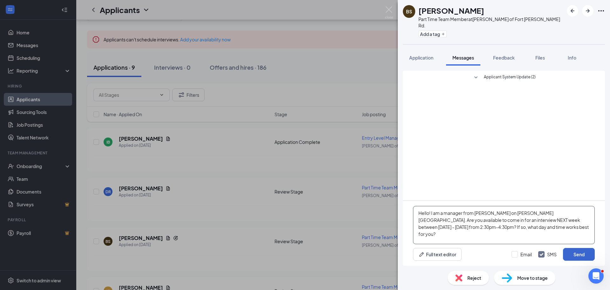
type textarea "Hello! I am a manager from Culver's on Stellhorn Road. Are you available to com…"
click at [583, 252] on button "Send" at bounding box center [579, 254] width 32 height 13
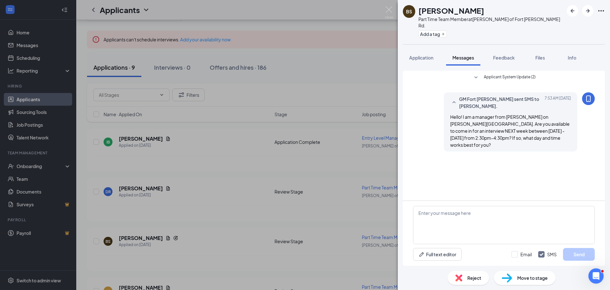
click at [286, 213] on div "BS Brennan Smith Part Time Team Member at Culver's of Fort Wayne Stellhorn Rd. …" at bounding box center [305, 145] width 610 height 290
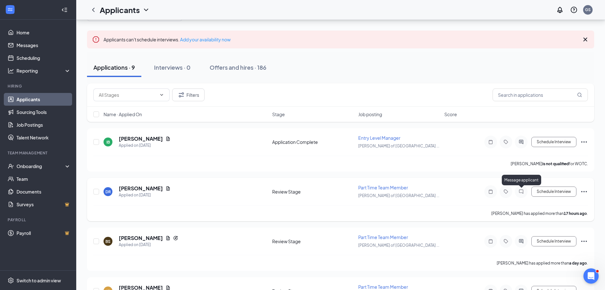
click at [522, 194] on div at bounding box center [521, 191] width 13 height 13
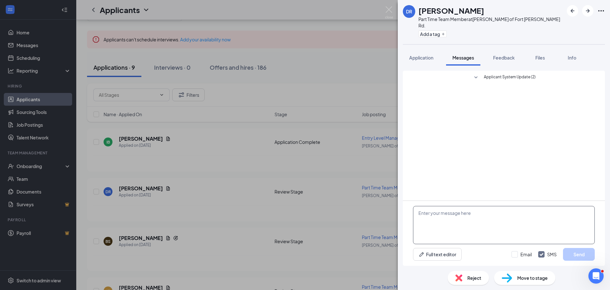
click at [454, 220] on textarea at bounding box center [504, 225] width 182 height 38
paste textarea "Hello! I am a manager from Culver's on Stellhorn Road. Are you available to com…"
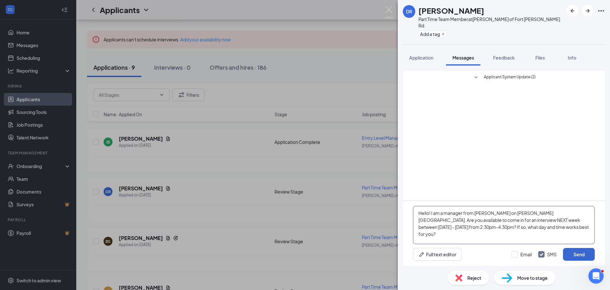
type textarea "Hello! I am a manager from Culver's on Stellhorn Road. Are you available to com…"
click at [582, 254] on button "Send" at bounding box center [579, 254] width 32 height 13
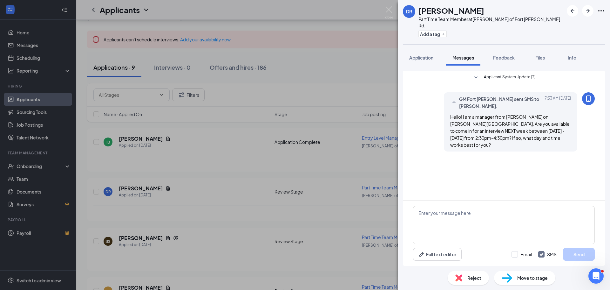
click at [370, 166] on div "DR Donovan Robison Part Time Team Member at Culver's of Fort Wayne Stellhorn Rd…" at bounding box center [305, 145] width 610 height 290
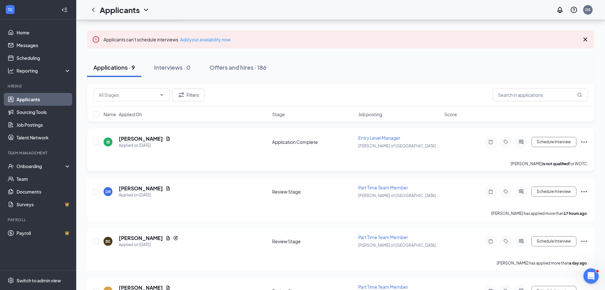
click at [526, 146] on div at bounding box center [521, 141] width 13 height 13
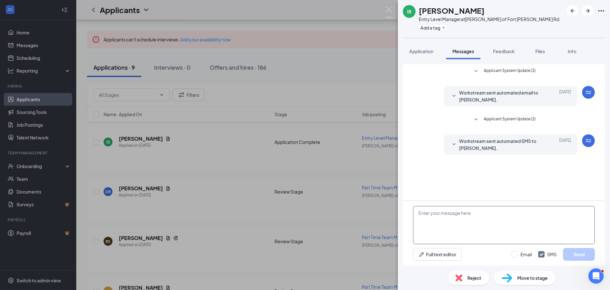
click at [467, 226] on textarea at bounding box center [504, 225] width 182 height 38
paste textarea "Hello! I am a manager from Culver's on Stellhorn Road. Are you available to com…"
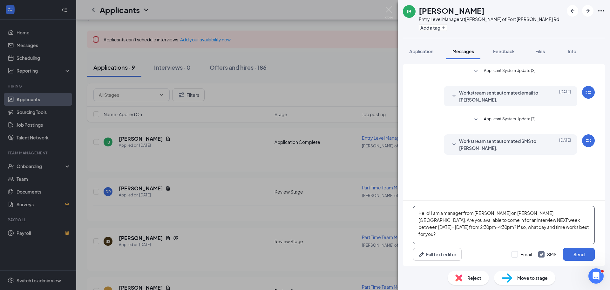
type textarea "Hello! I am a manager from Culver's on Stellhorn Road. Are you available to com…"
click at [473, 144] on span "Workstream sent automated SMS to Israel Benson." at bounding box center [500, 144] width 83 height 14
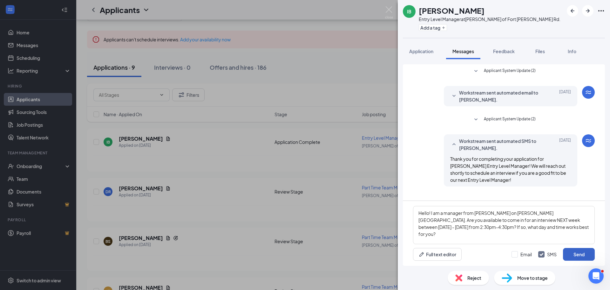
click at [576, 255] on button "Send" at bounding box center [579, 254] width 32 height 13
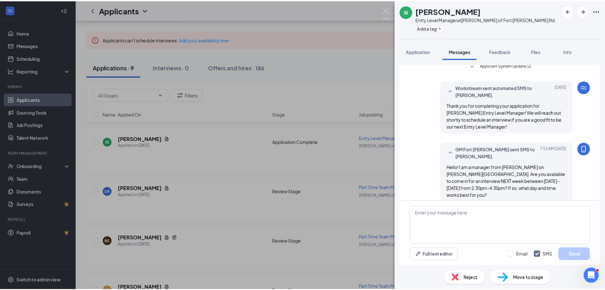
scroll to position [54, 0]
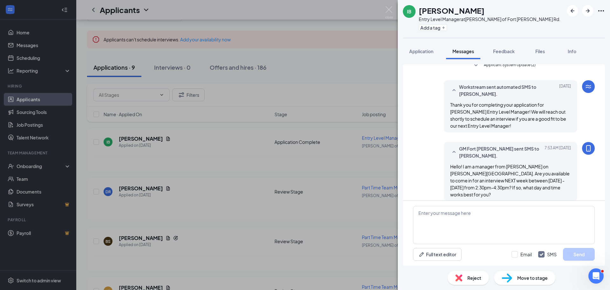
click at [316, 79] on div "IB Israel Benson Entry Level Manager at Culver's of Fort Wayne Stellhorn Rd. Ad…" at bounding box center [305, 145] width 610 height 290
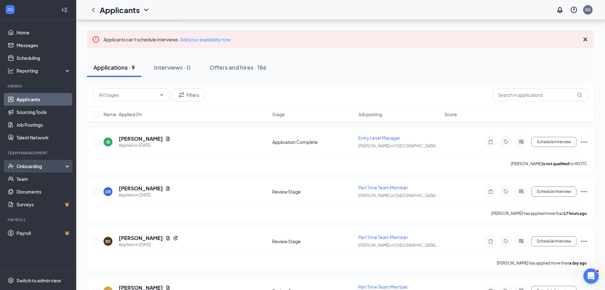
click at [19, 162] on div "Onboarding" at bounding box center [38, 166] width 76 height 13
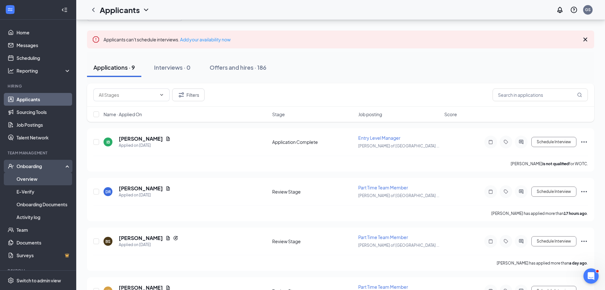
click at [23, 179] on link "Overview" at bounding box center [44, 178] width 54 height 13
